Goal: Complete application form

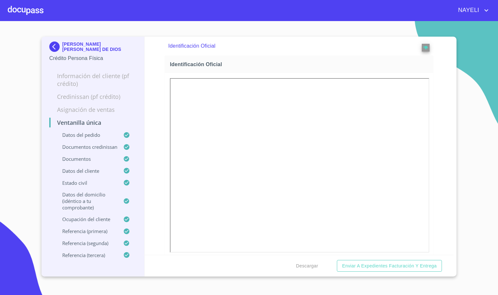
scroll to position [146, 0]
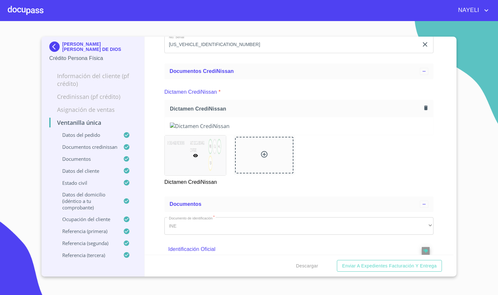
click at [28, 5] on div at bounding box center [26, 10] width 36 height 21
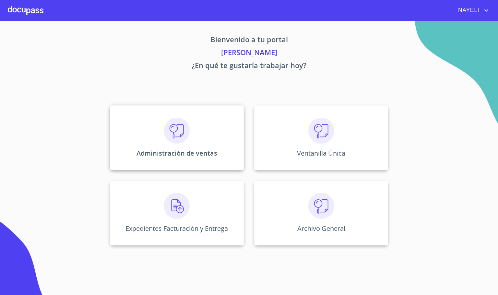
click at [172, 137] on img at bounding box center [177, 131] width 26 height 26
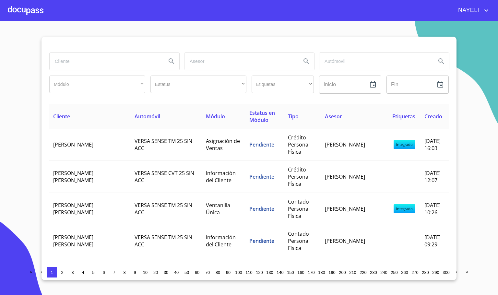
click at [90, 65] on input "search" at bounding box center [105, 62] width 111 height 18
type input "[PERSON_NAME]"
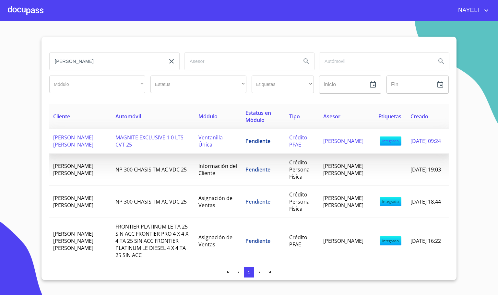
click at [115, 138] on span "MAGNITE EXCLUSIVE 1 0 LTS CVT 25" at bounding box center [149, 141] width 68 height 14
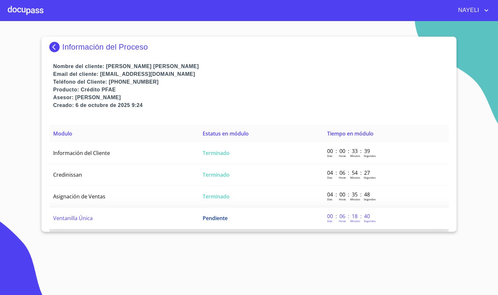
click at [110, 222] on td "Ventanilla Única" at bounding box center [123, 218] width 149 height 22
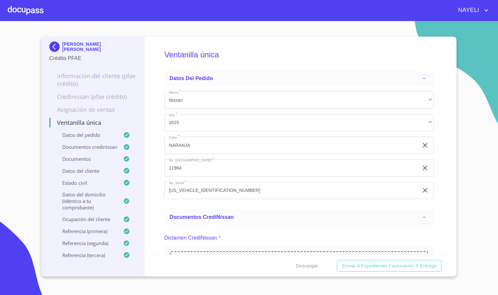
click at [148, 195] on div "Ventanilla única Datos del pedido Marca   * Nissan ​ Año   * 2025 ​ Color   * N…" at bounding box center [299, 146] width 309 height 218
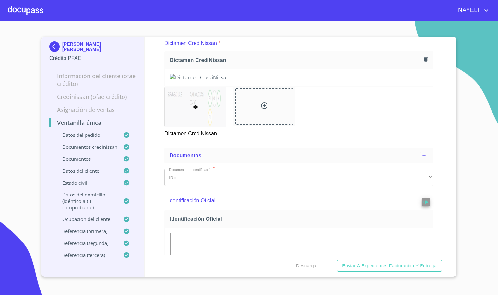
scroll to position [194, 0]
click at [442, 105] on div "Ventanilla única Datos del pedido Marca   * Nissan ​ Año   * 2025 ​ Color   * N…" at bounding box center [299, 146] width 309 height 218
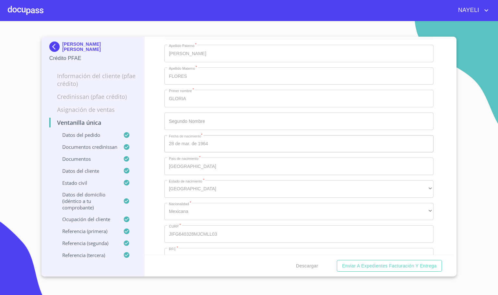
scroll to position [2674, 0]
